Goal: Transaction & Acquisition: Purchase product/service

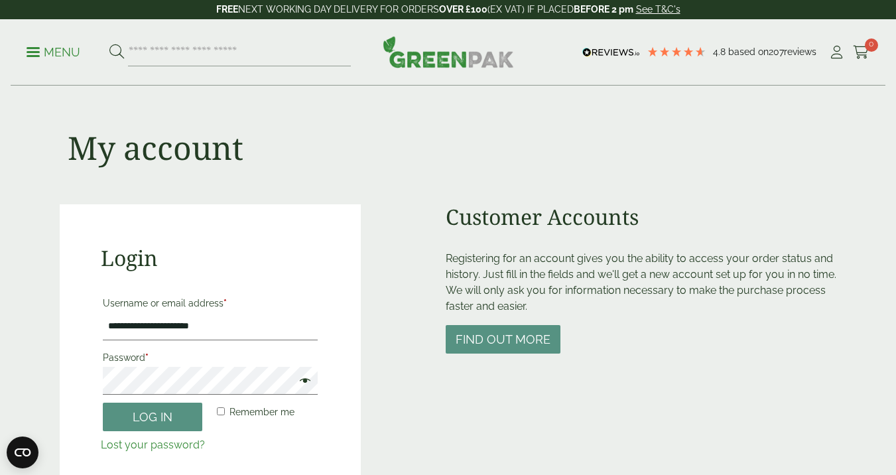
click at [308, 376] on span at bounding box center [301, 382] width 17 height 16
click at [157, 421] on button "Log in" at bounding box center [153, 417] width 100 height 29
click at [157, 420] on button "Log in" at bounding box center [153, 417] width 100 height 29
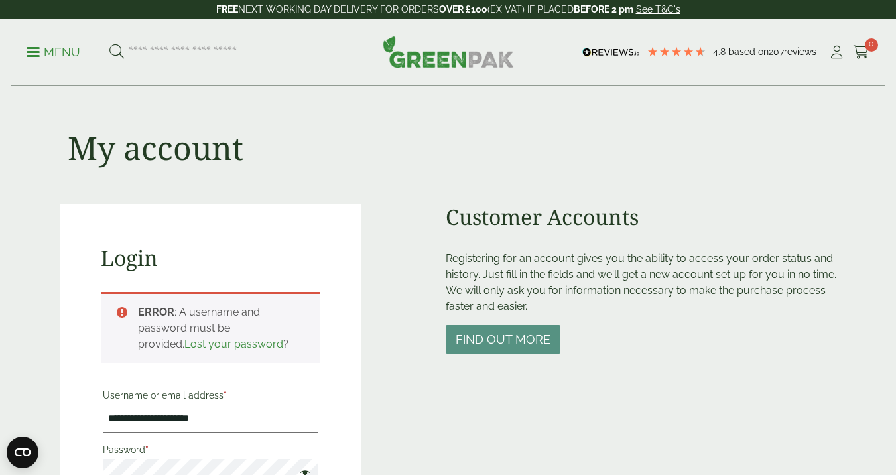
scroll to position [291, 0]
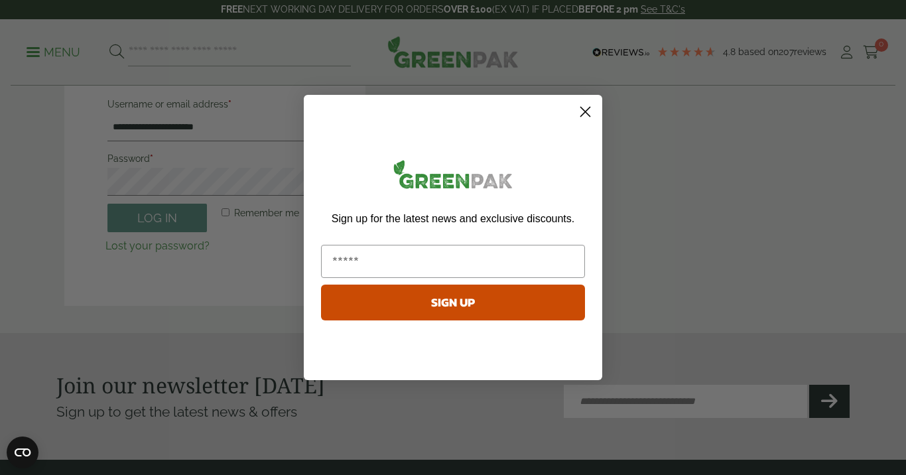
click at [589, 110] on circle "Close dialog" at bounding box center [586, 112] width 22 height 22
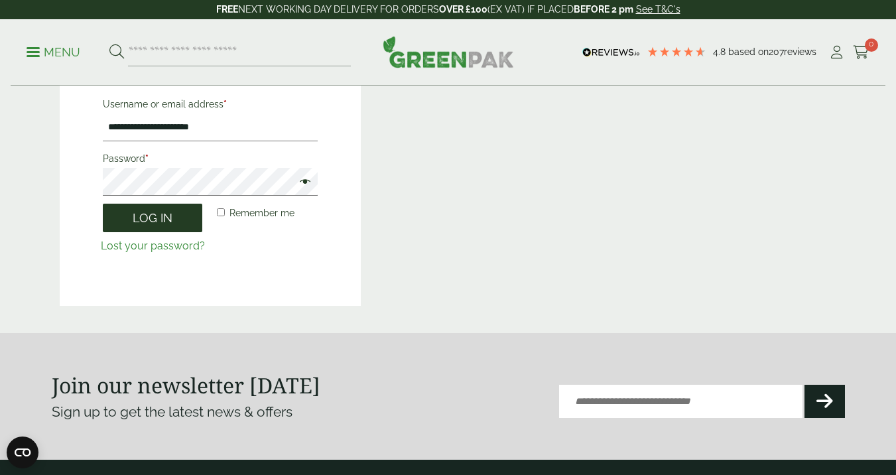
click at [168, 222] on button "Log in" at bounding box center [153, 218] width 100 height 29
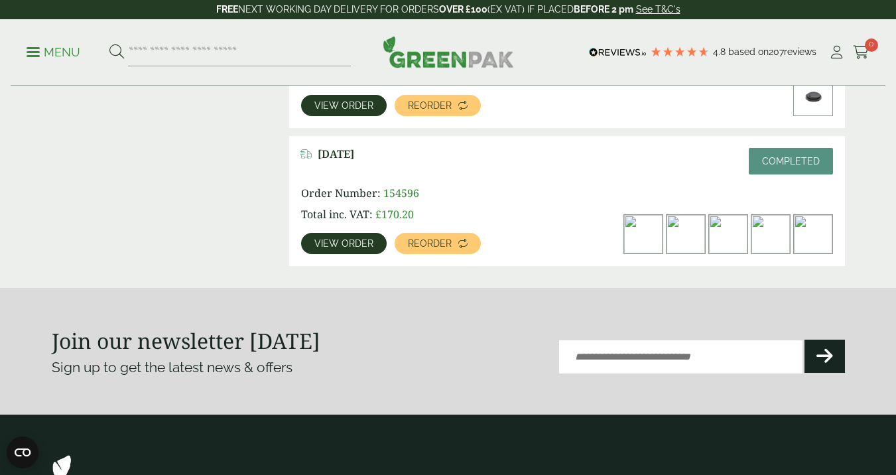
scroll to position [2101, 0]
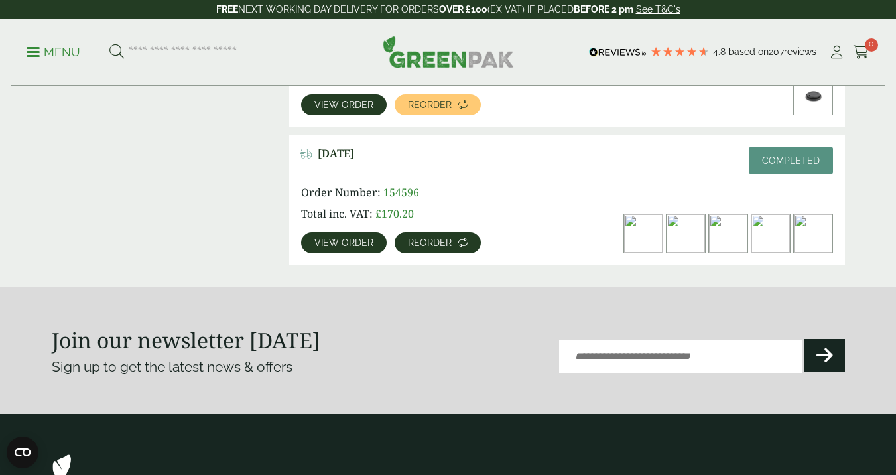
click at [445, 242] on span "Reorder" at bounding box center [430, 242] width 44 height 9
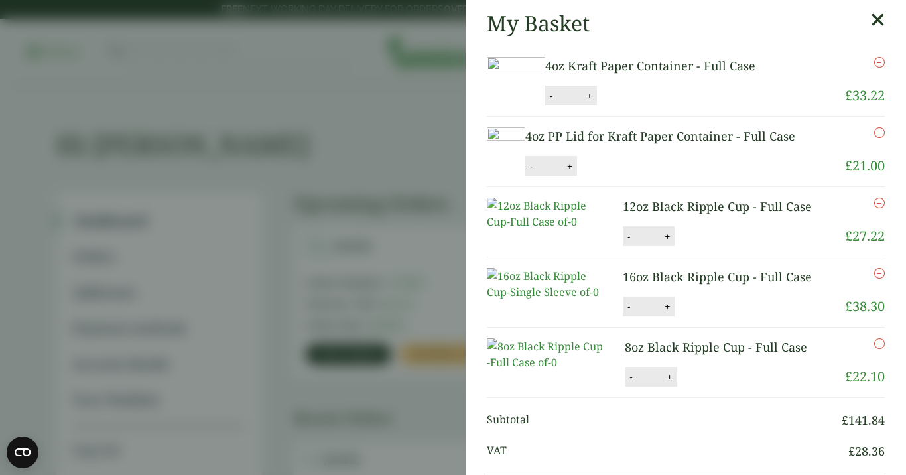
click at [875, 208] on icon "Remove this item" at bounding box center [880, 203] width 11 height 11
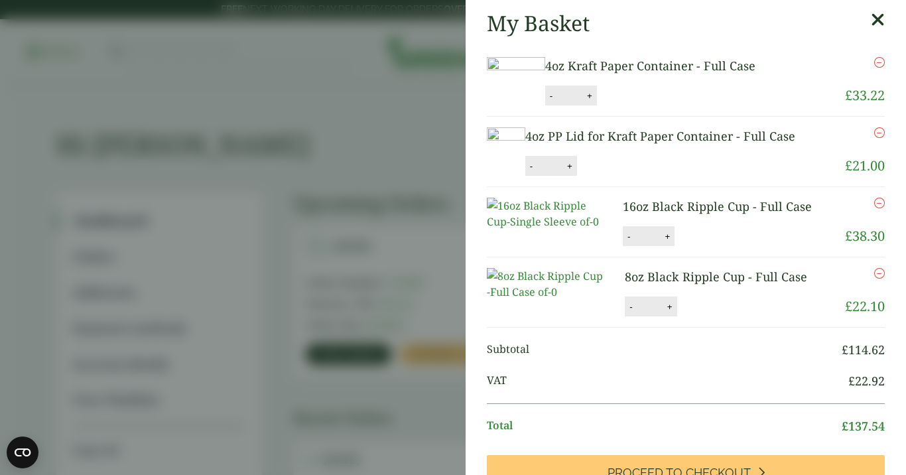
click at [875, 208] on icon "Remove this item" at bounding box center [880, 203] width 11 height 11
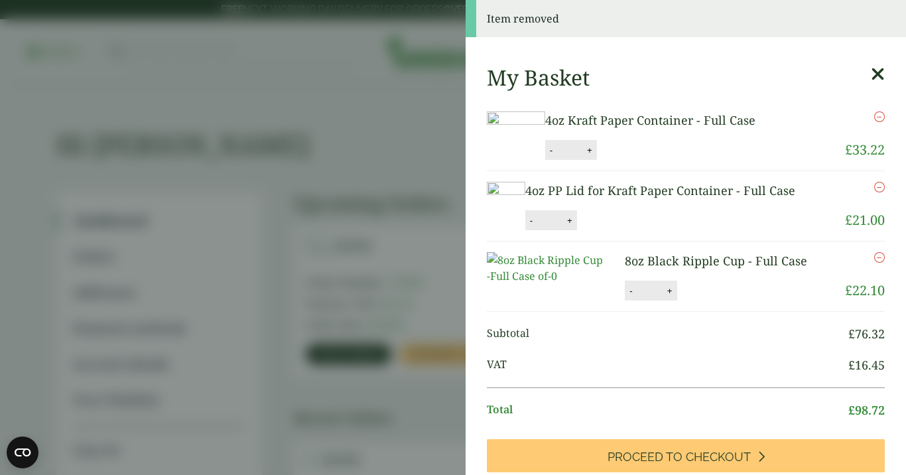
click at [875, 263] on icon "Remove this item" at bounding box center [880, 257] width 11 height 11
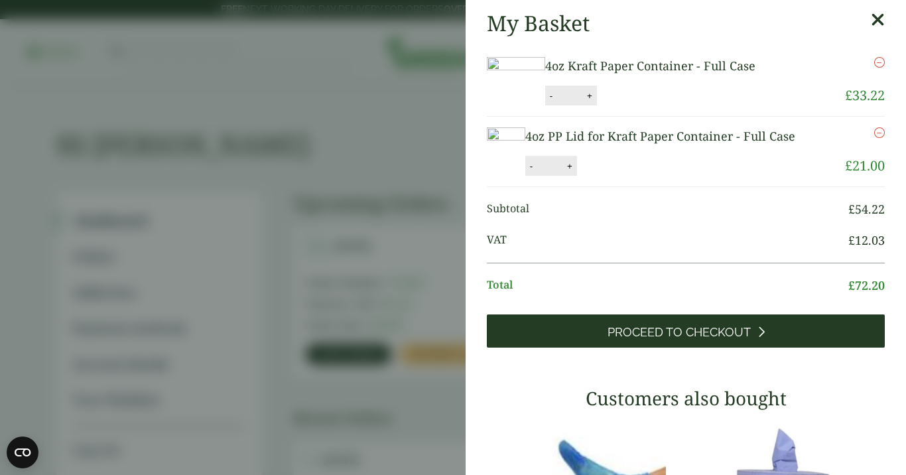
click at [691, 340] on span "Proceed to Checkout" at bounding box center [679, 332] width 143 height 15
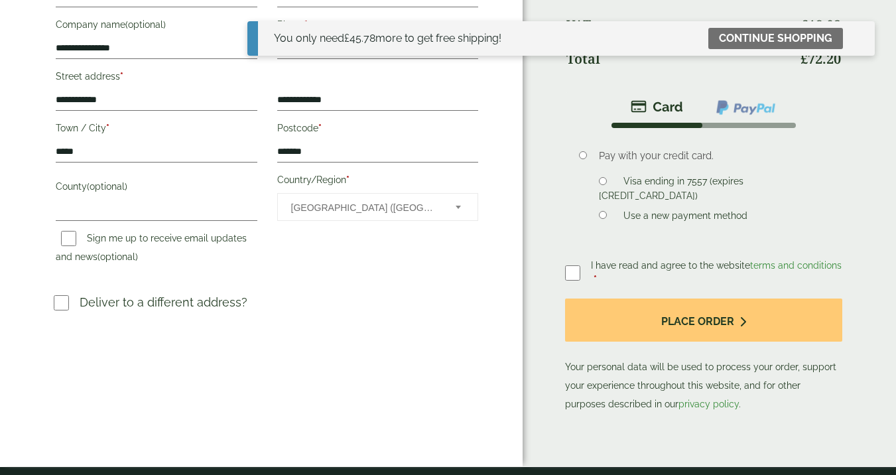
scroll to position [350, 0]
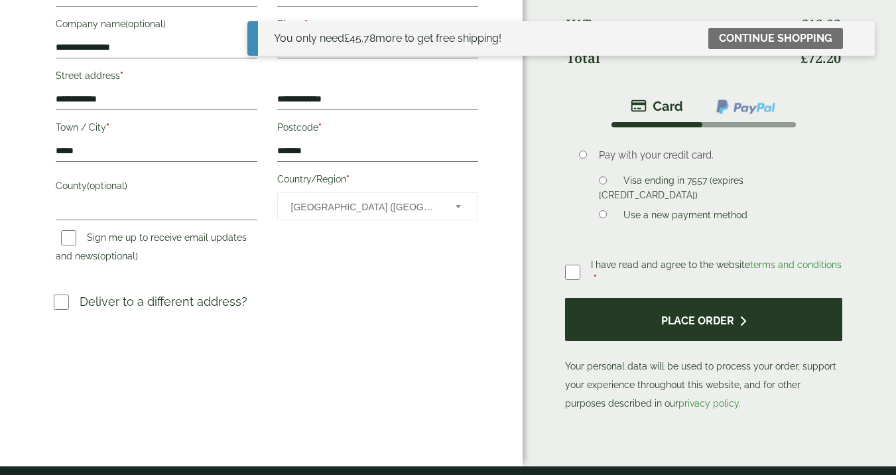
click at [696, 320] on button "Place order" at bounding box center [703, 319] width 277 height 43
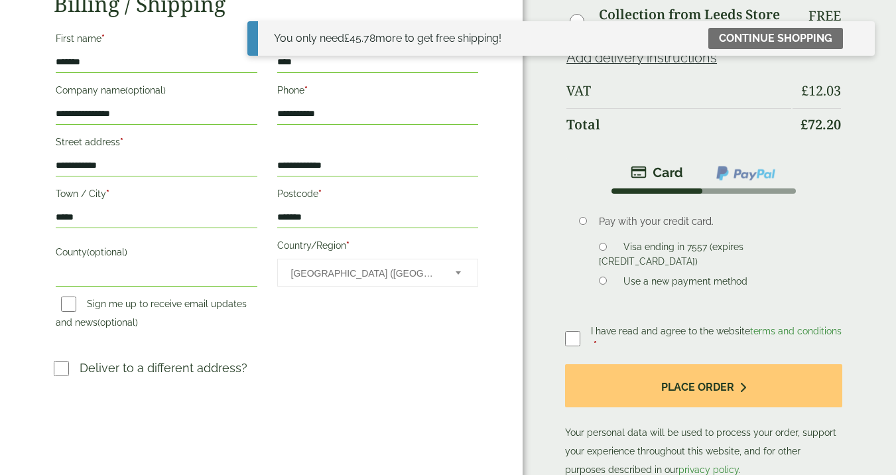
scroll to position [348, 0]
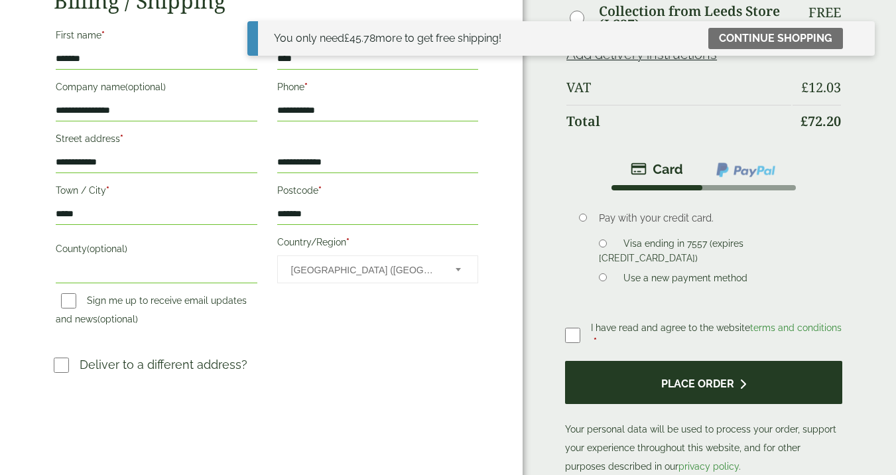
click at [703, 385] on button "Place order" at bounding box center [703, 382] width 277 height 43
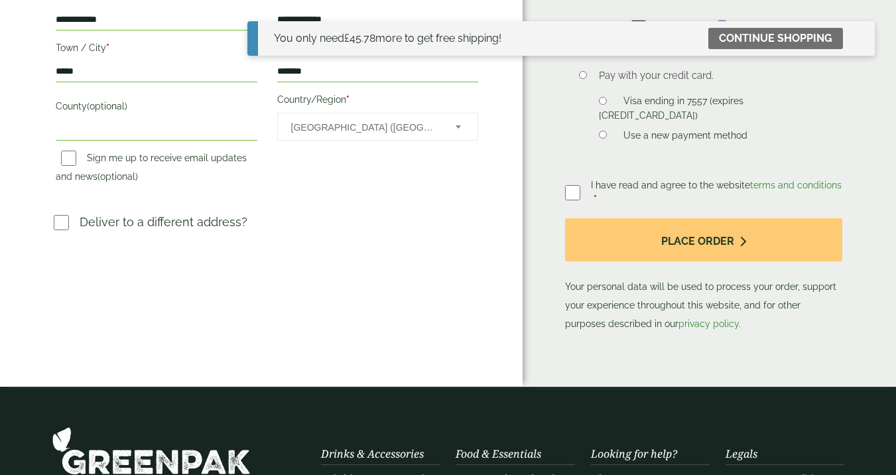
scroll to position [491, 0]
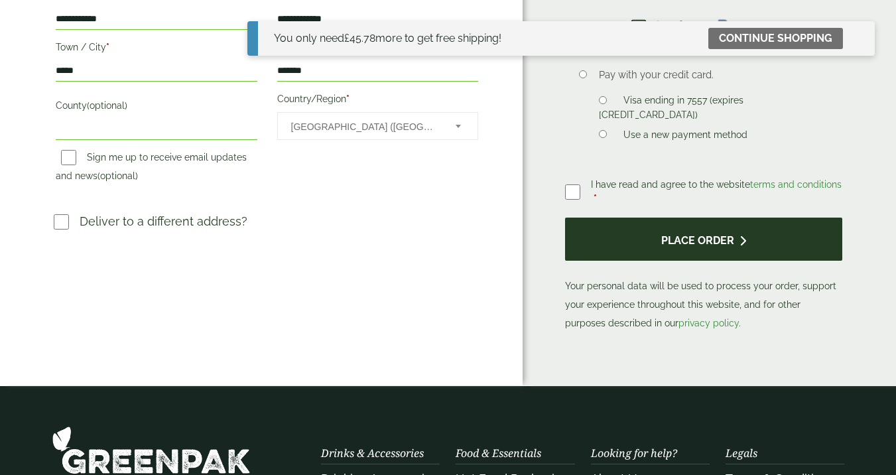
click at [693, 242] on button "Place order" at bounding box center [703, 239] width 277 height 43
